Goal: Task Accomplishment & Management: Manage account settings

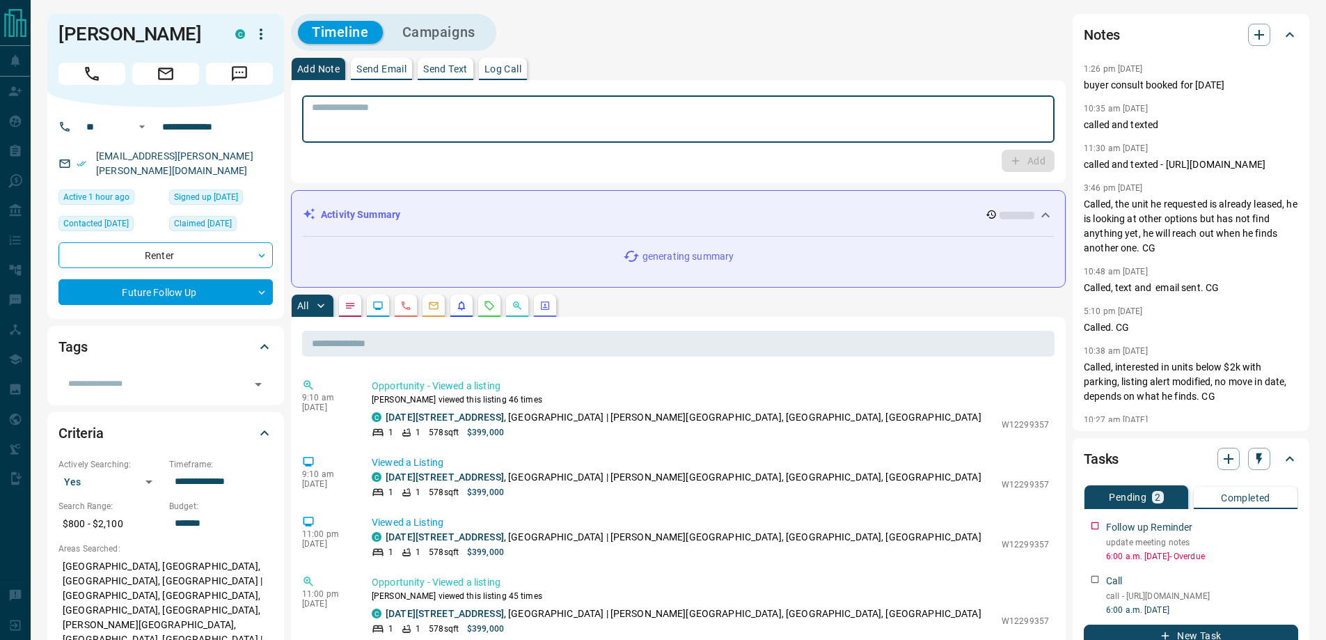
click at [487, 129] on textarea at bounding box center [678, 119] width 733 height 35
click at [115, 379] on div "​" at bounding box center [165, 384] width 214 height 24
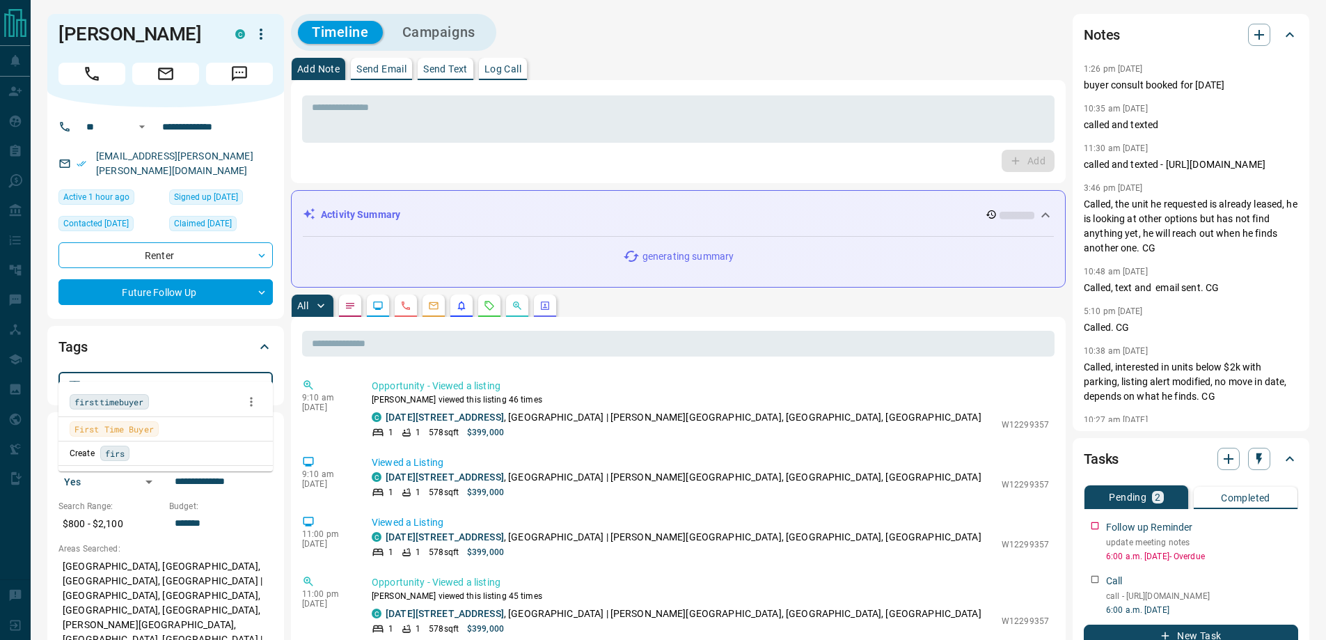
type input "*****"
click at [109, 406] on span "firsttimebuyer" at bounding box center [109, 402] width 70 height 14
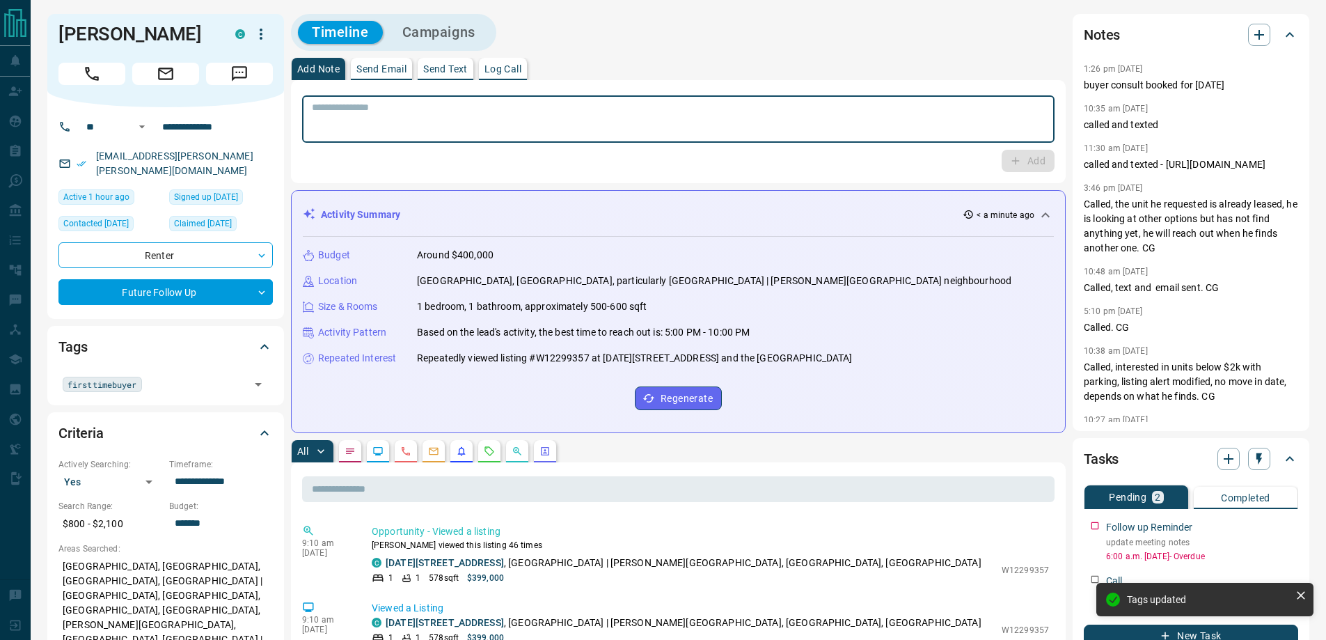
click at [368, 106] on textarea at bounding box center [678, 119] width 733 height 35
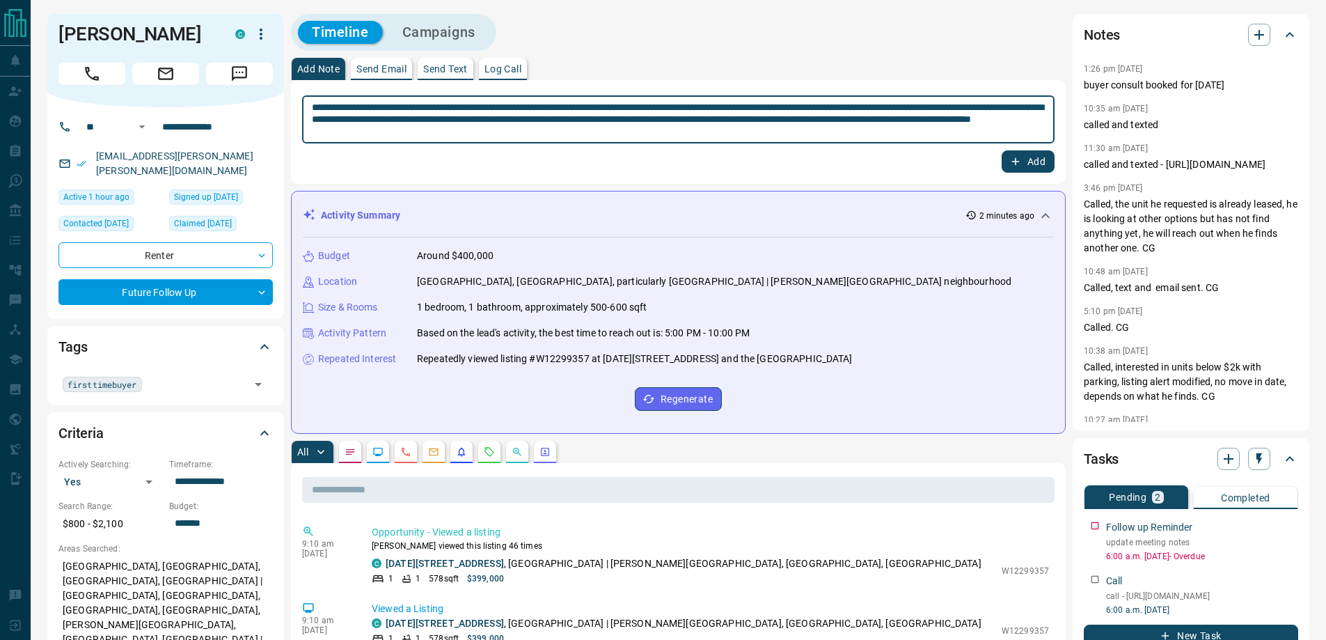
type textarea "**********"
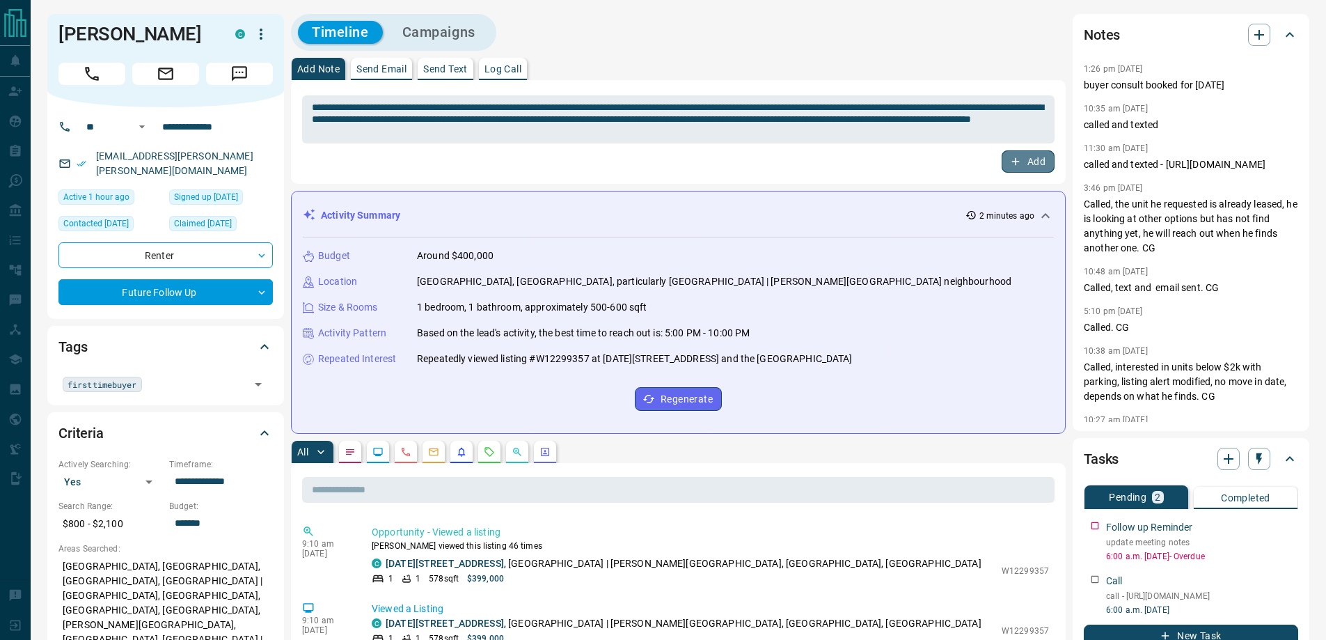
click at [1029, 154] on button "Add" at bounding box center [1028, 161] width 53 height 22
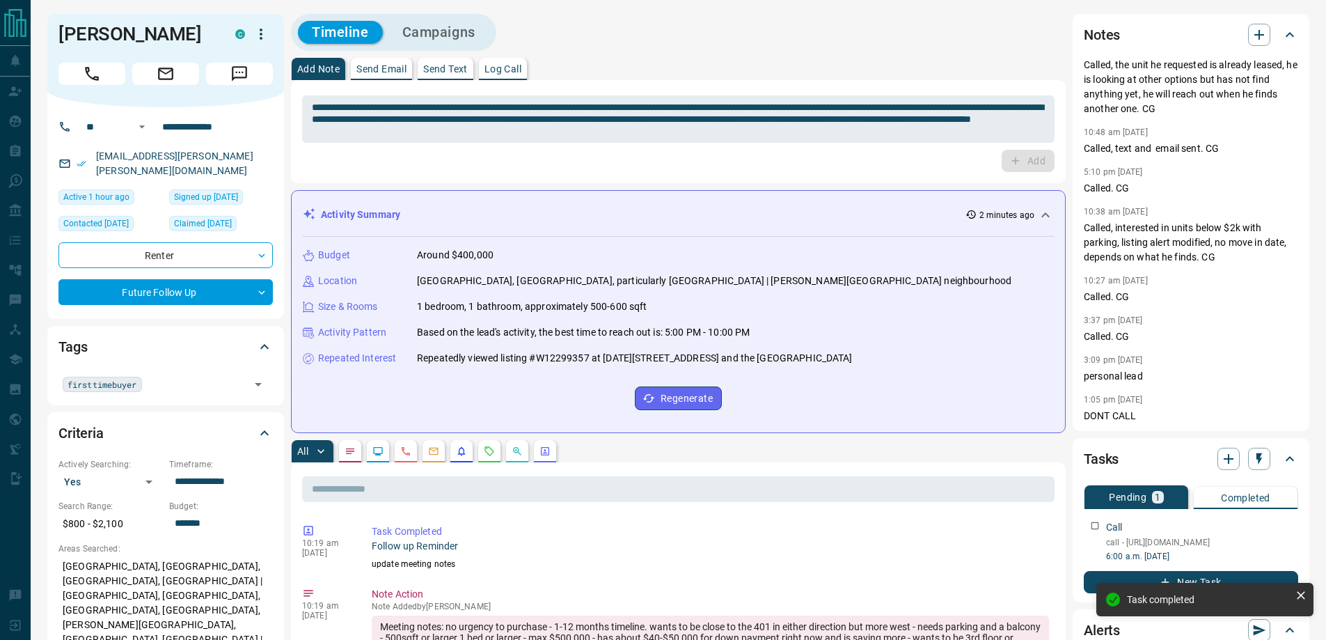
scroll to position [70, 0]
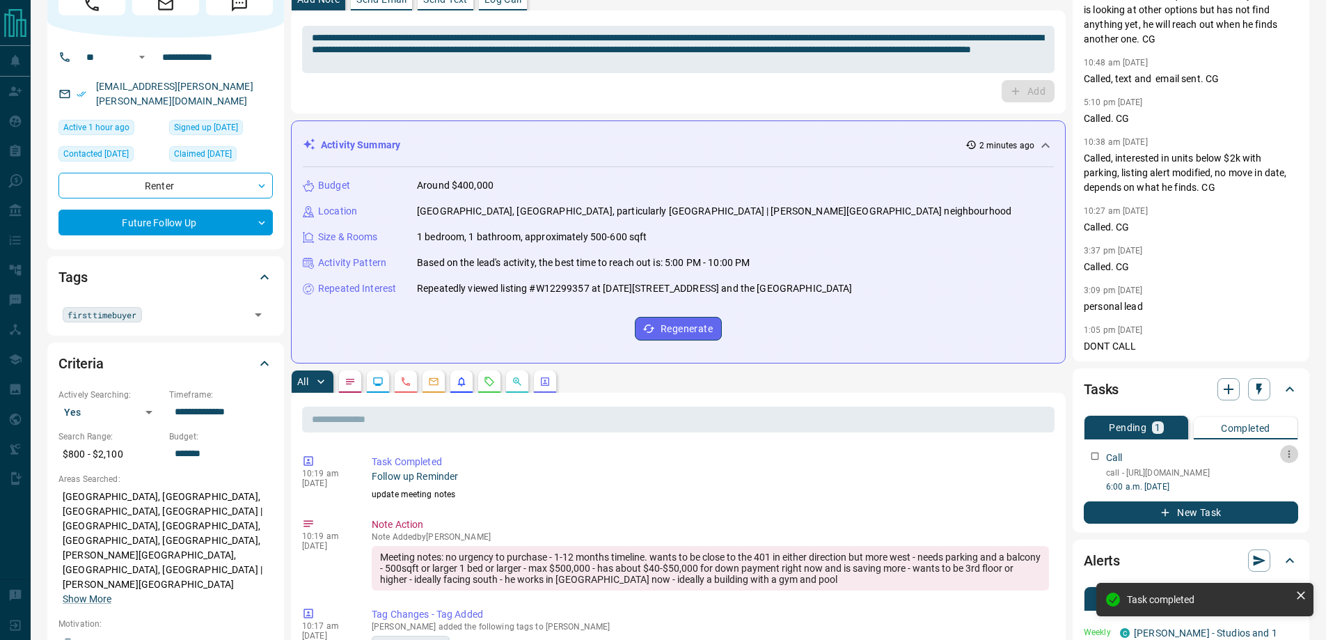
click at [1286, 457] on icon "button" at bounding box center [1289, 453] width 11 height 11
click at [1259, 473] on li "Edit" at bounding box center [1267, 480] width 61 height 21
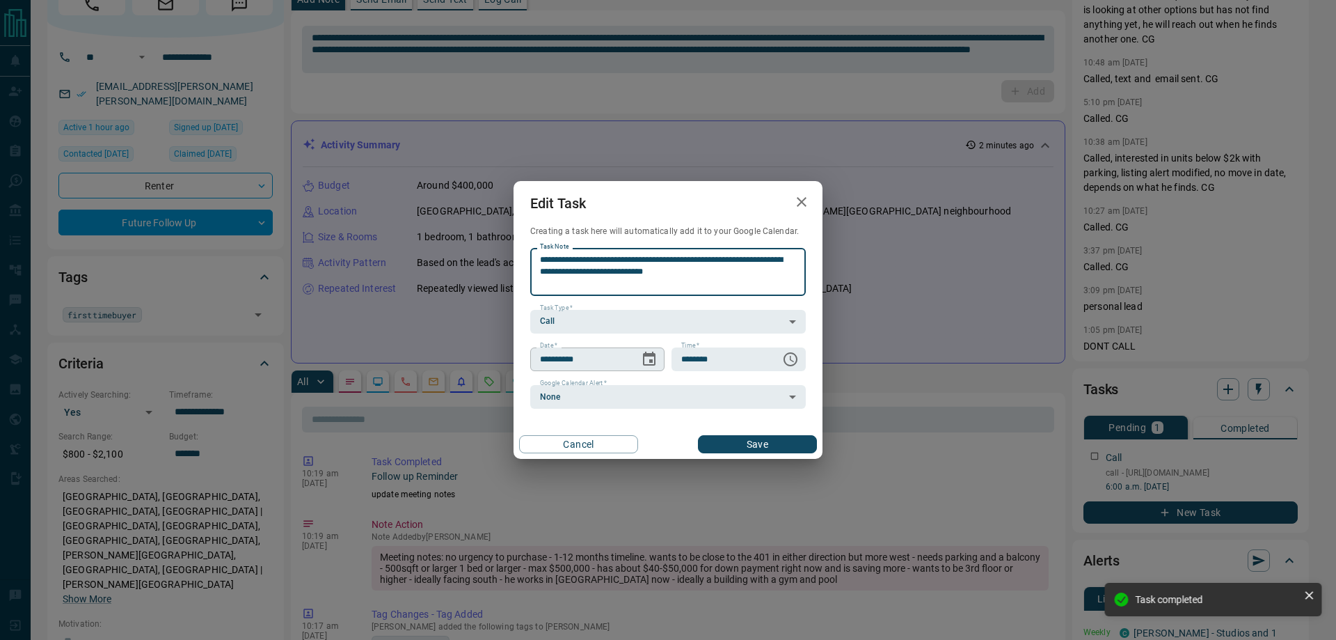
click at [654, 350] on button "Choose date, selected date is Sep 17, 2025" at bounding box center [649, 359] width 28 height 28
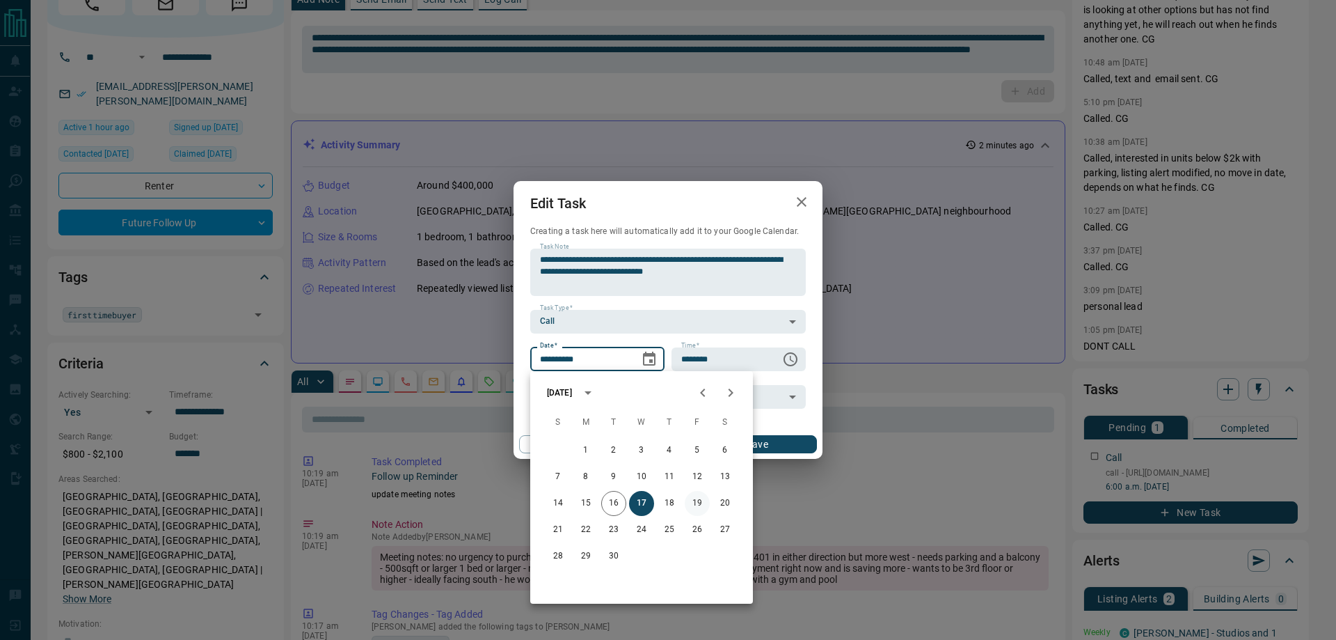
click at [702, 505] on button "19" at bounding box center [697, 503] width 25 height 25
type input "**********"
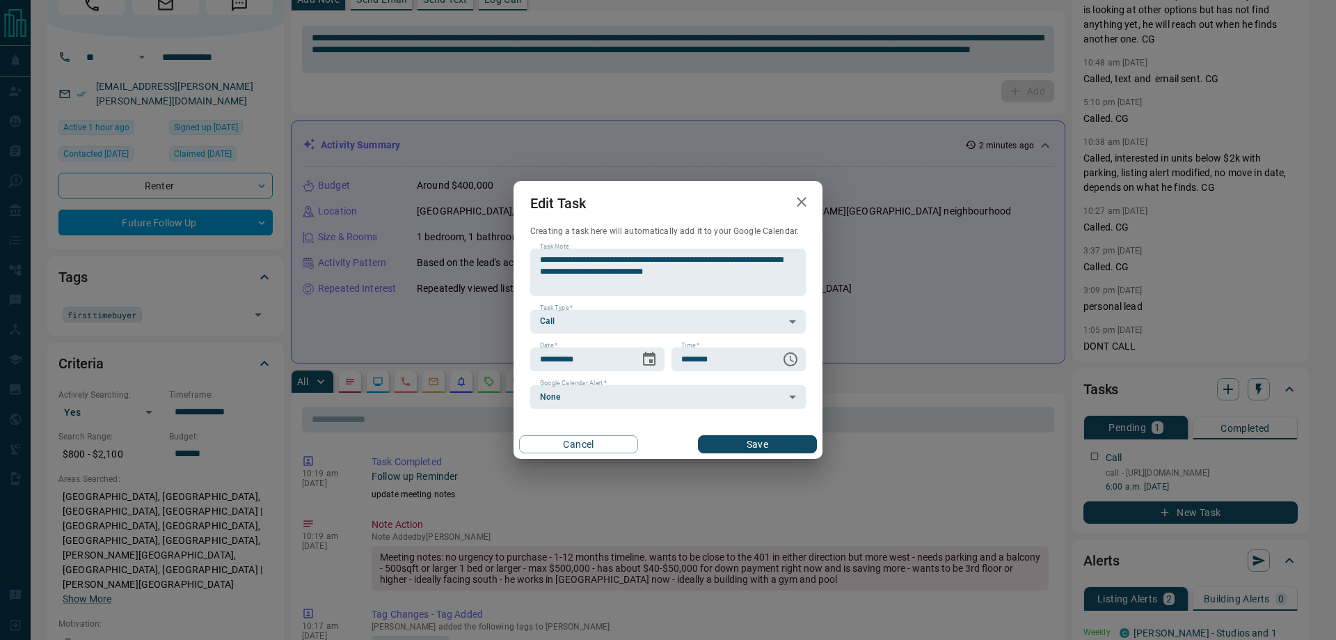
click at [737, 432] on div "Cancel Save" at bounding box center [668, 443] width 309 height 29
click at [731, 438] on button "Save" at bounding box center [757, 444] width 119 height 18
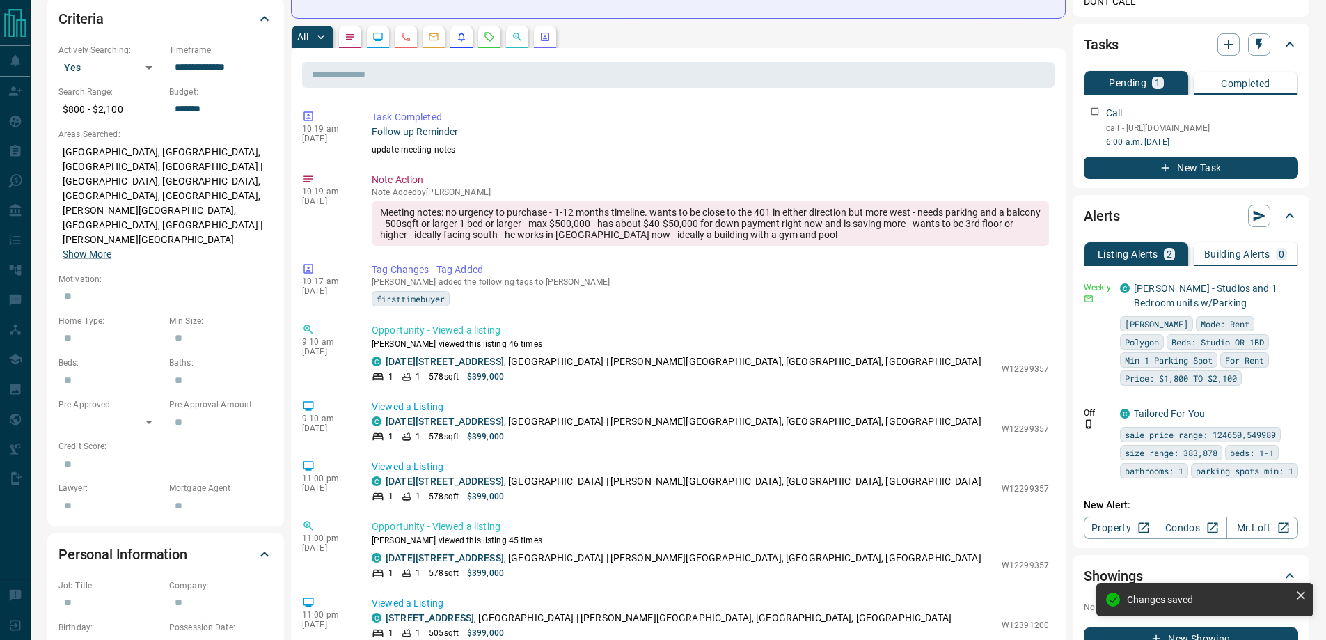
scroll to position [487, 0]
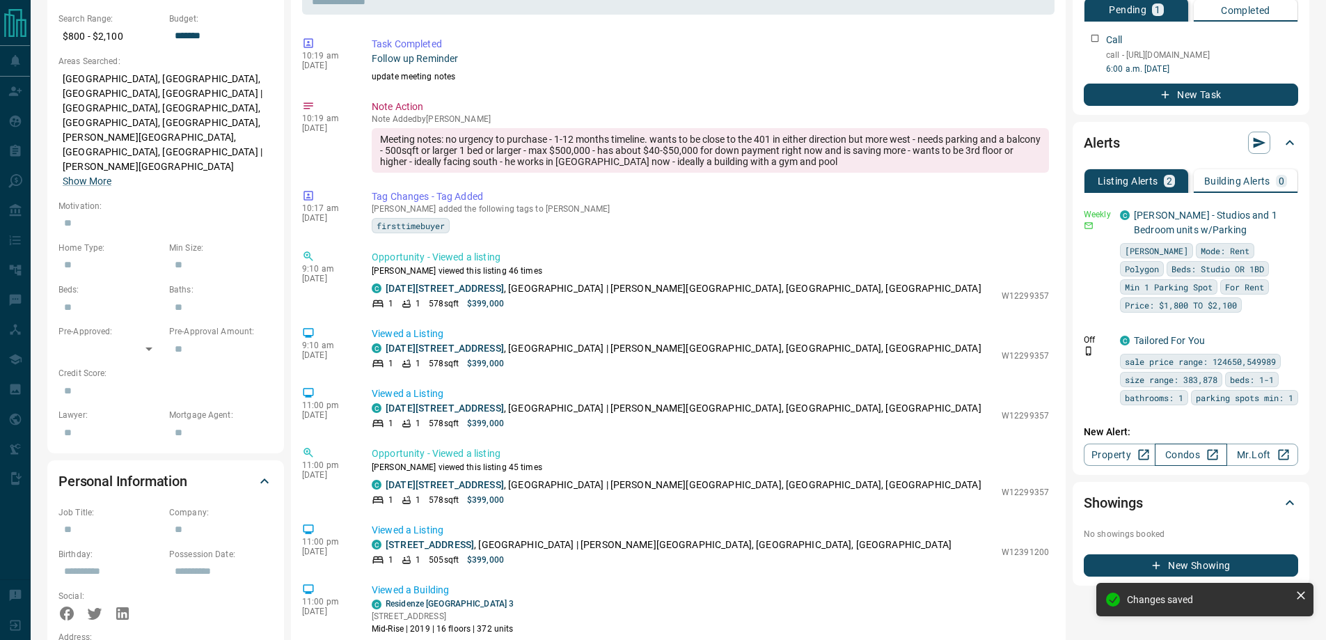
click at [1186, 466] on link "Condos" at bounding box center [1191, 454] width 72 height 22
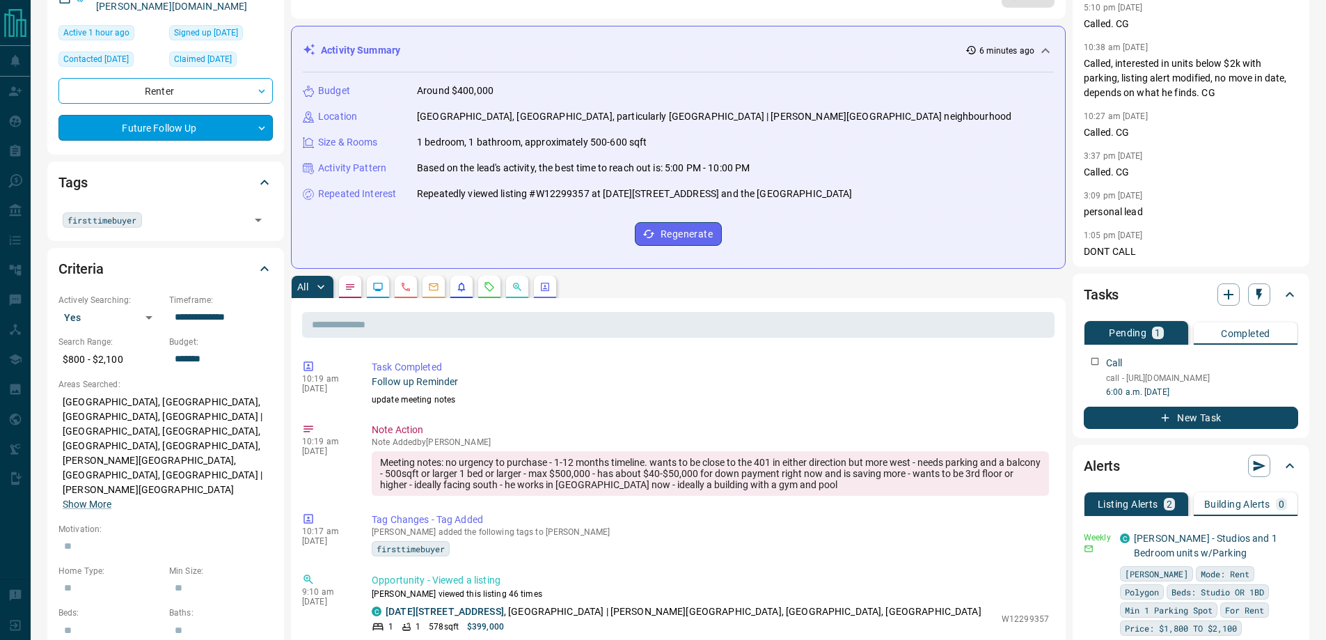
scroll to position [0, 0]
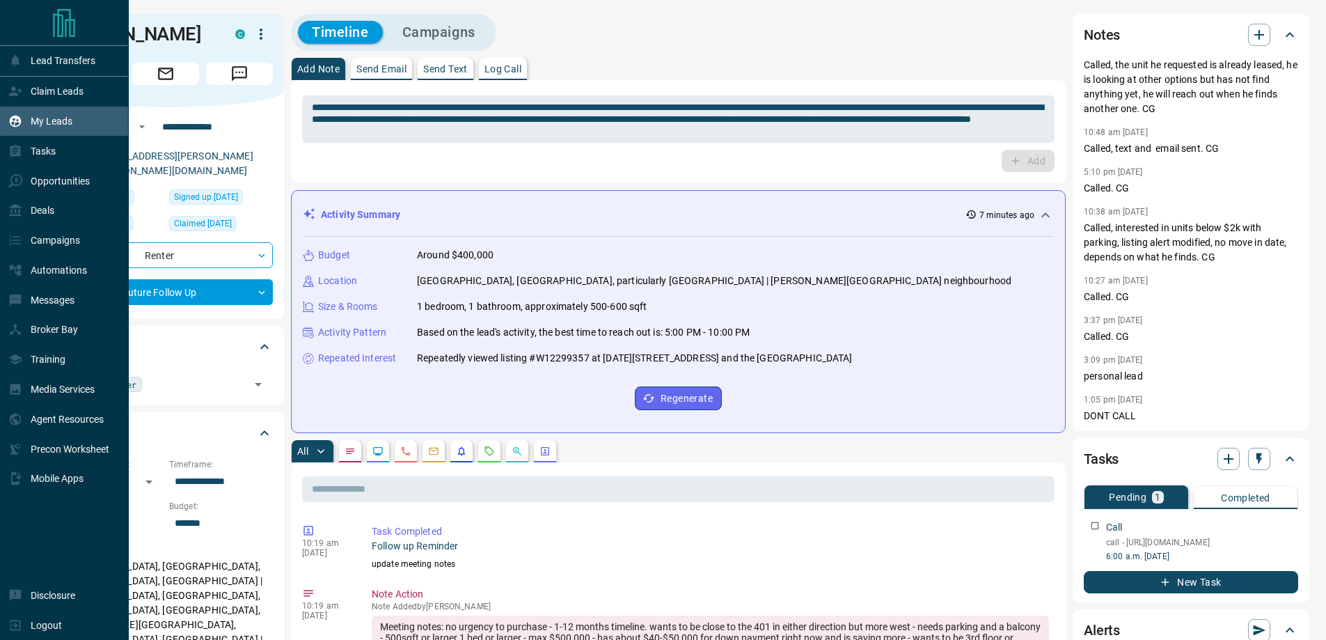
drag, startPoint x: 25, startPoint y: 112, endPoint x: 100, endPoint y: 49, distance: 97.9
click at [25, 112] on div "My Leads" at bounding box center [40, 121] width 64 height 23
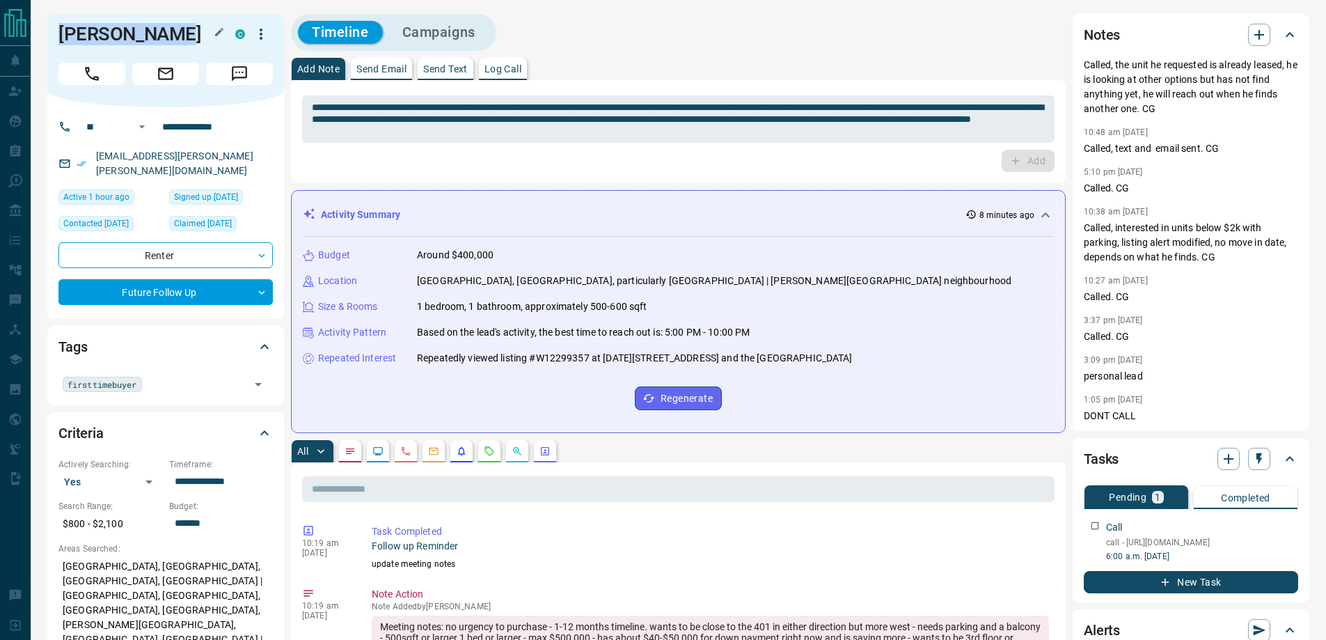
drag, startPoint x: 164, startPoint y: 31, endPoint x: 60, endPoint y: 37, distance: 104.6
click at [60, 37] on h1 "[PERSON_NAME]" at bounding box center [136, 34] width 156 height 22
copy h1 "[PERSON_NAME]"
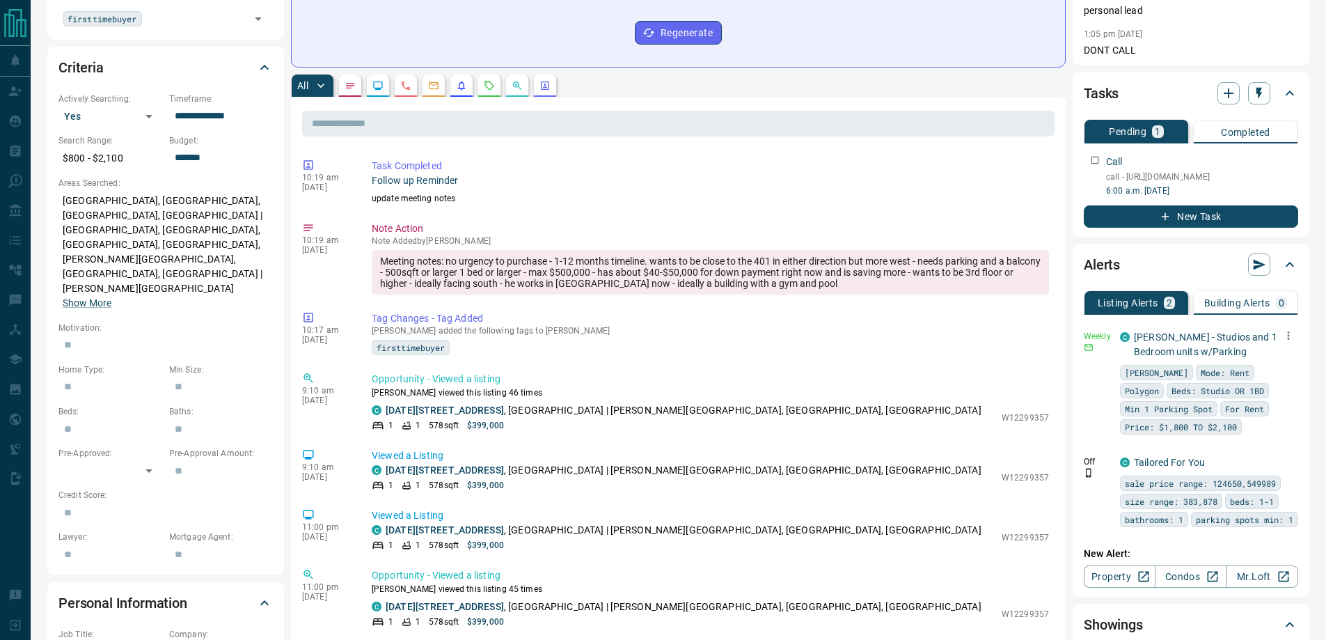
scroll to position [418, 0]
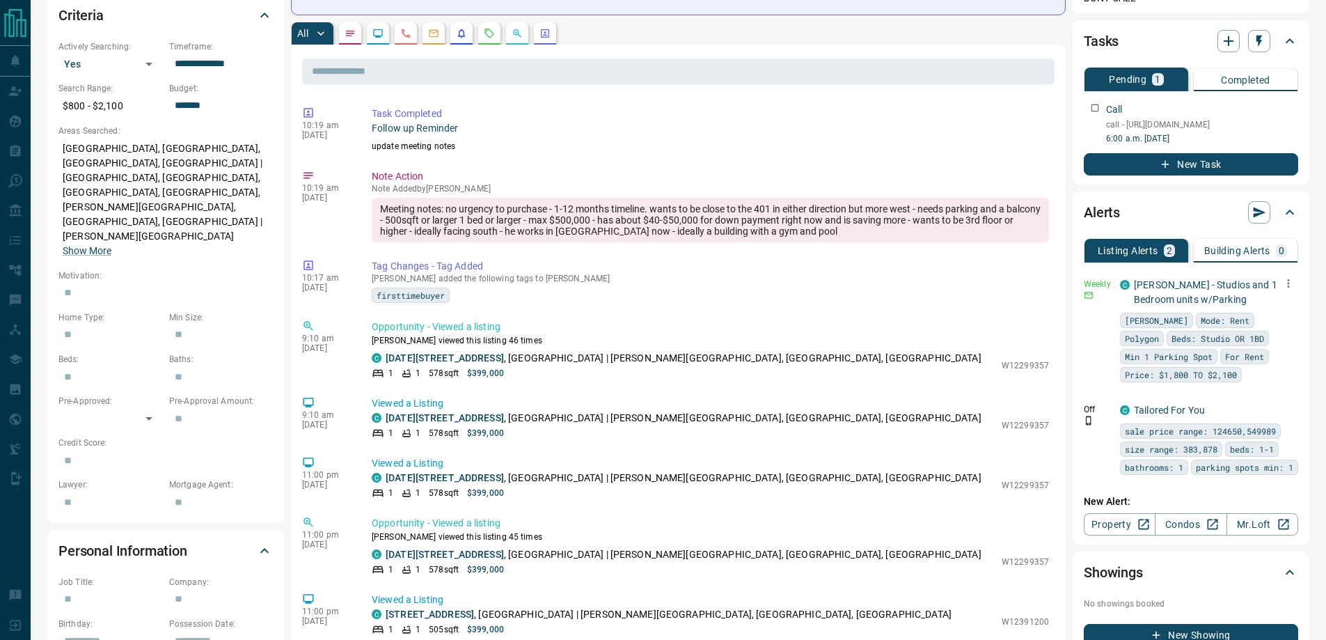
click at [1288, 290] on icon "button" at bounding box center [1288, 283] width 13 height 13
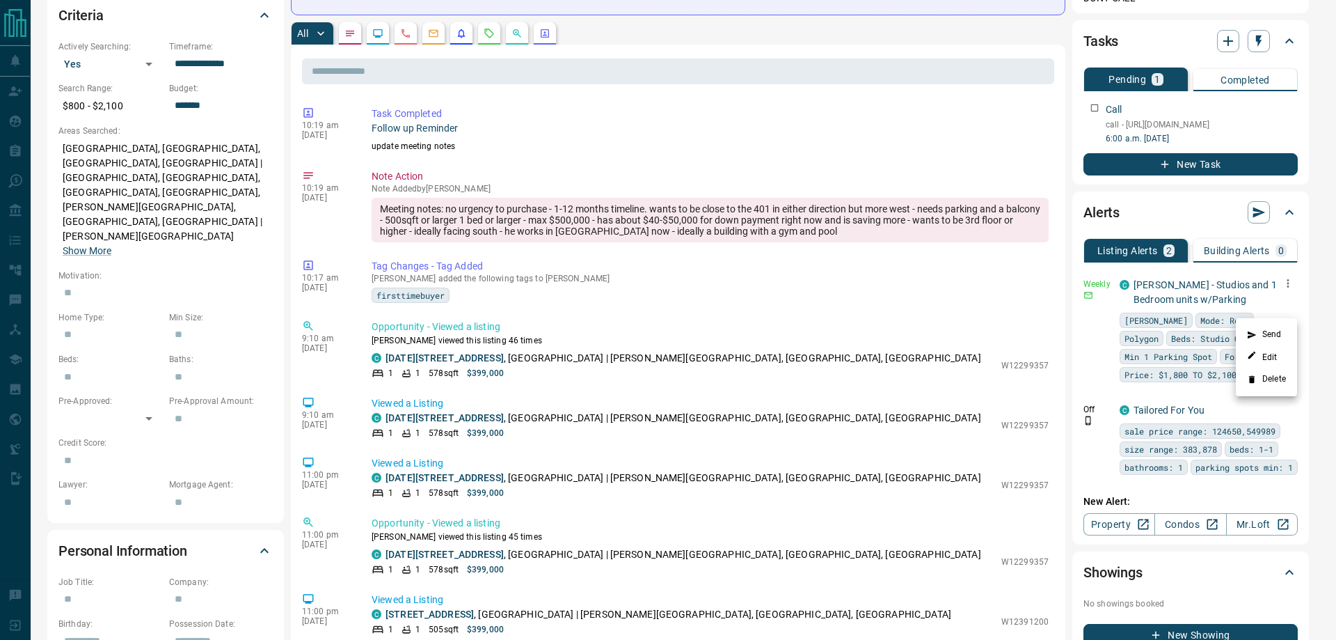
click at [1271, 375] on li "Delete" at bounding box center [1266, 379] width 61 height 22
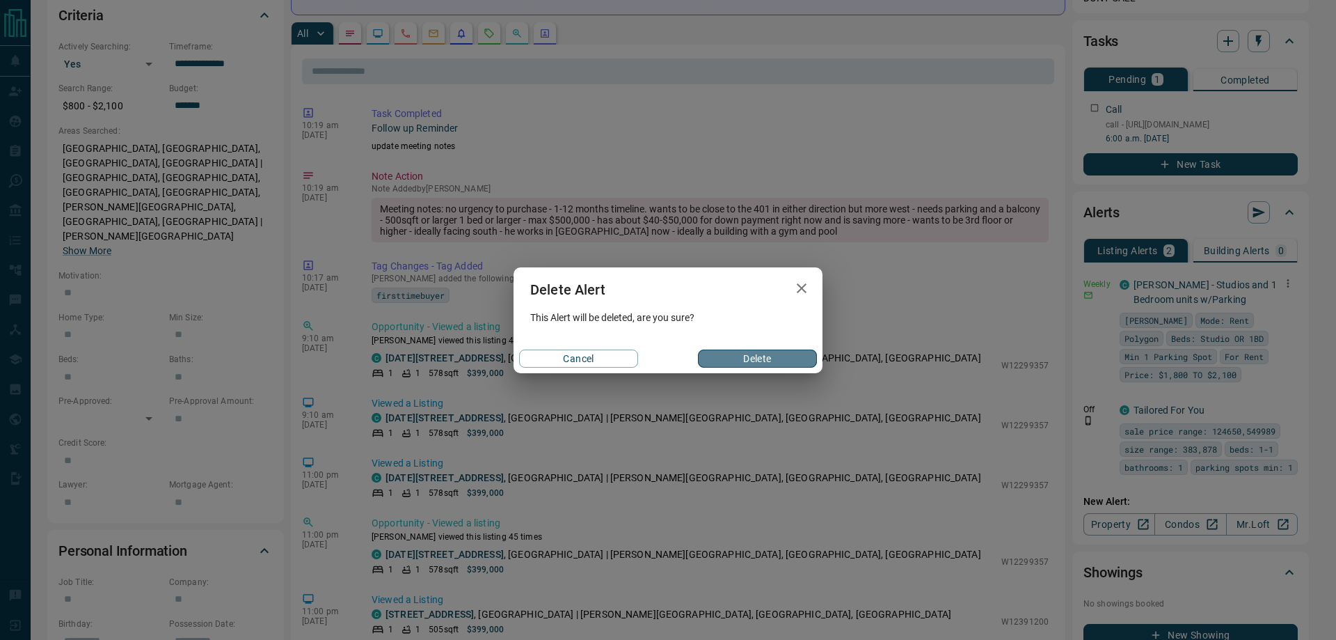
click at [772, 352] on button "Delete" at bounding box center [757, 358] width 119 height 18
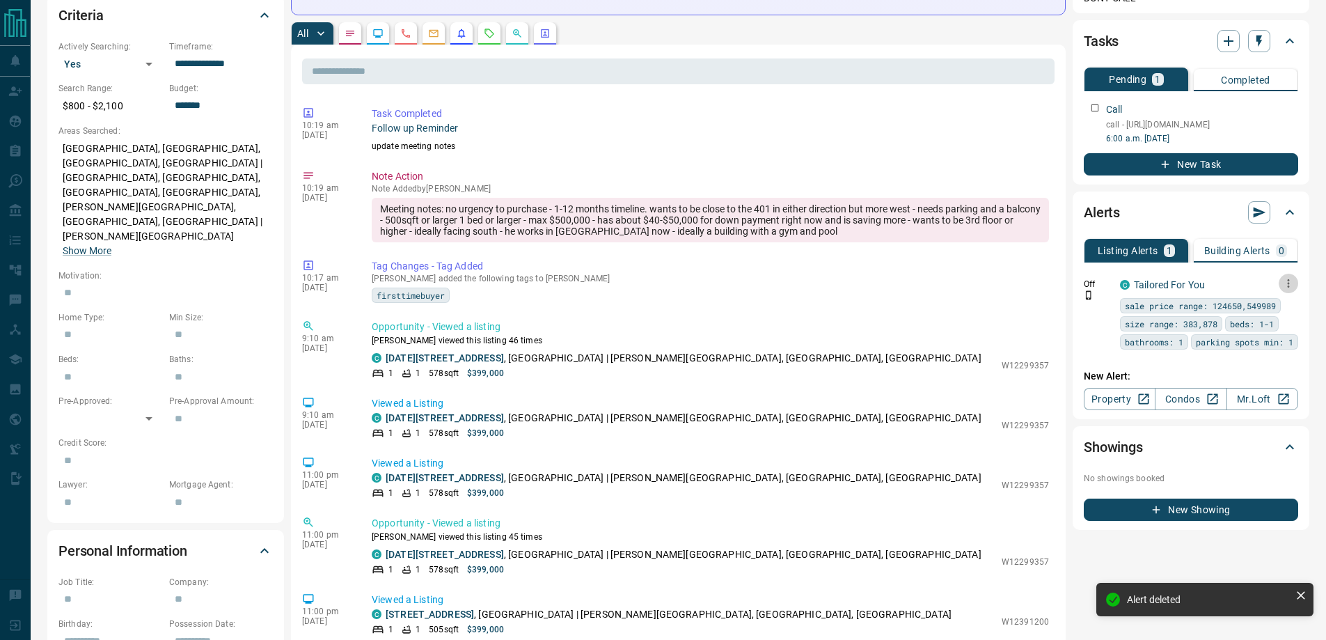
click at [1294, 290] on icon "button" at bounding box center [1288, 283] width 13 height 13
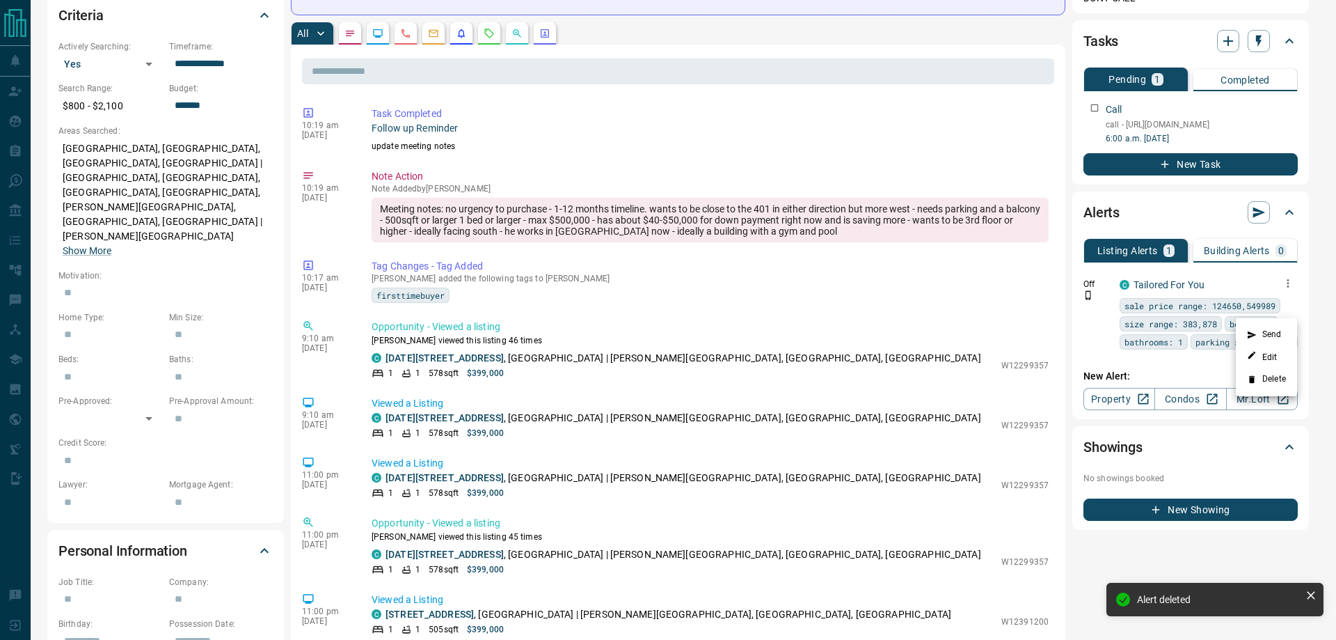
click at [1252, 377] on icon at bounding box center [1252, 379] width 10 height 10
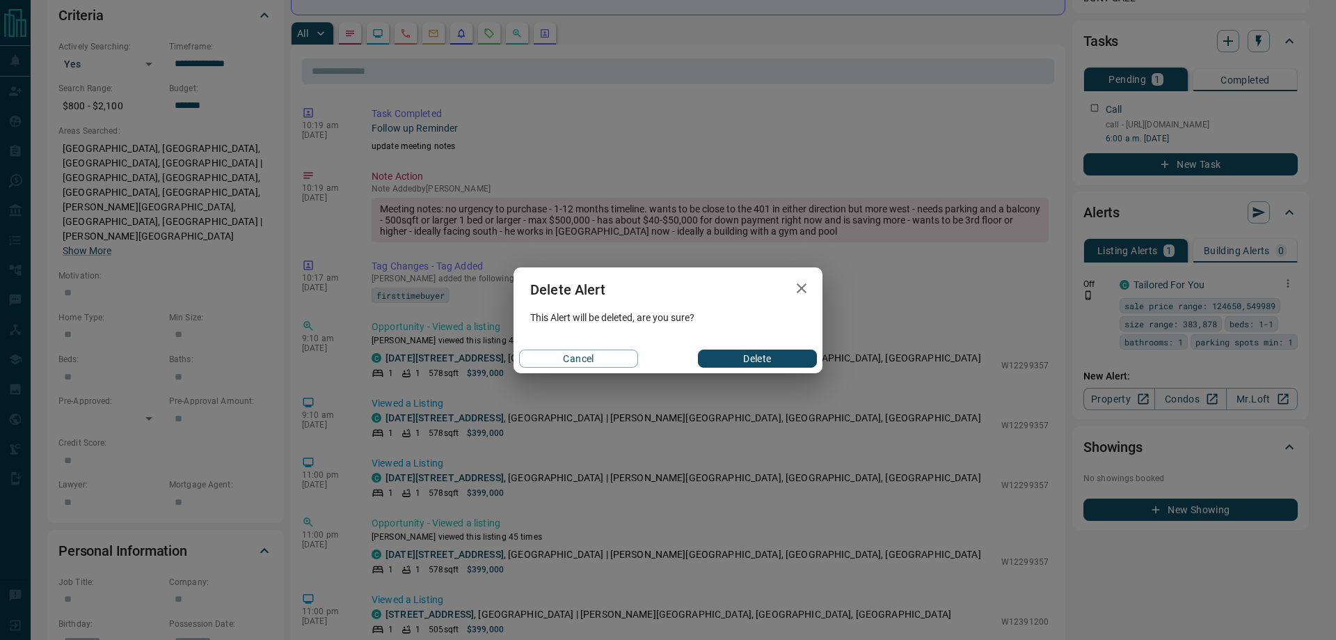
click at [705, 352] on button "Delete" at bounding box center [757, 358] width 119 height 18
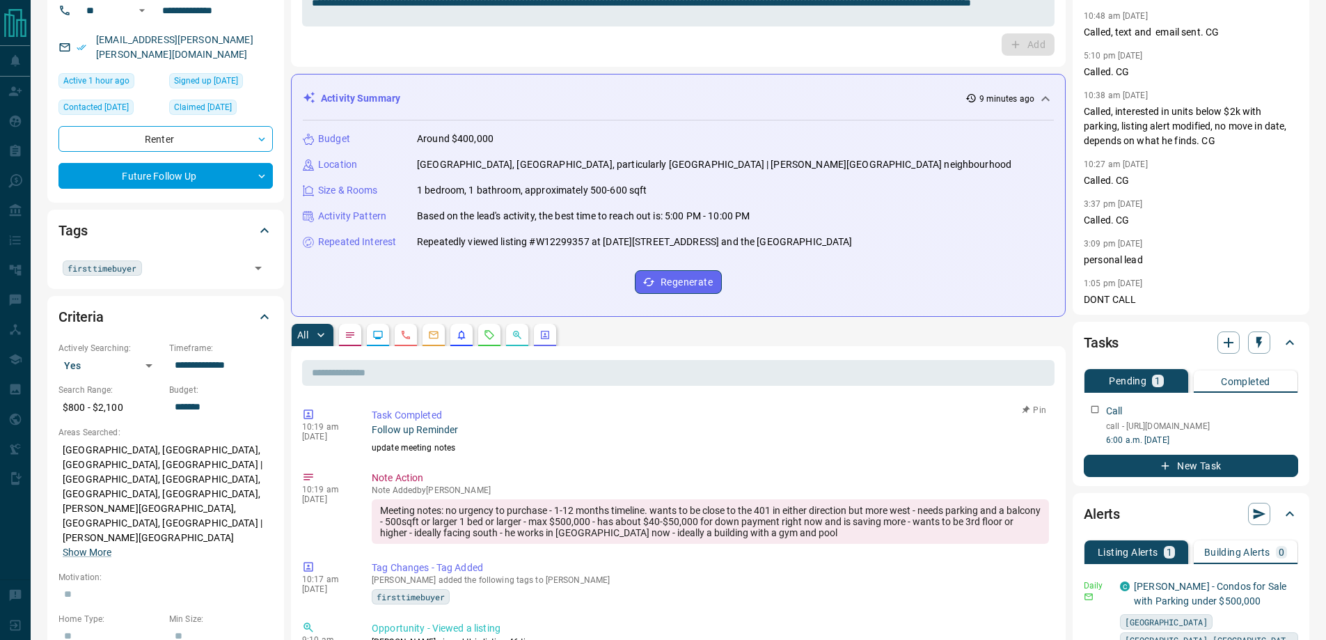
scroll to position [0, 0]
